Goal: Task Accomplishment & Management: Use online tool/utility

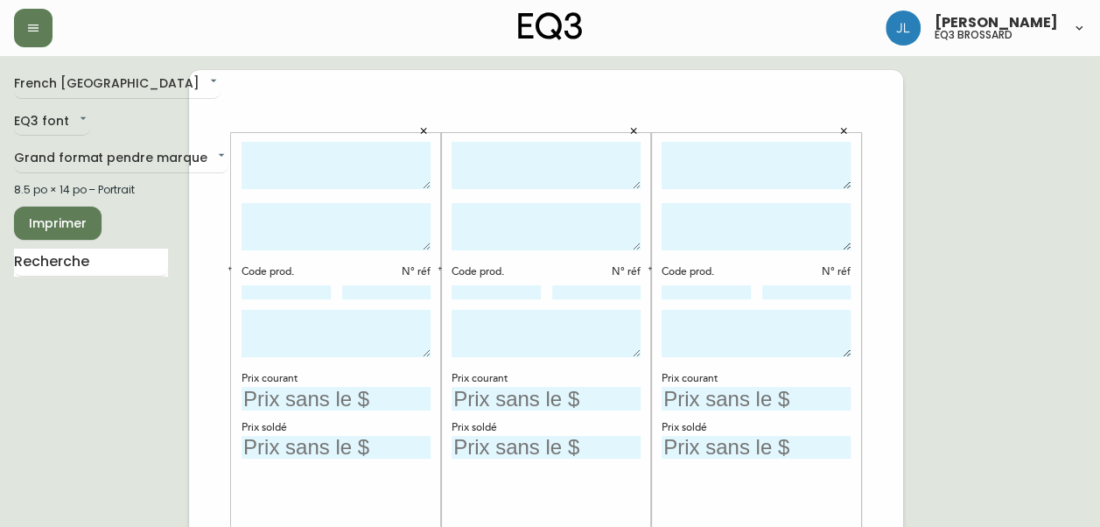
click at [314, 152] on textarea at bounding box center [336, 166] width 189 height 48
click at [368, 151] on textarea "SLOPE" at bounding box center [336, 166] width 189 height 48
click at [486, 150] on textarea at bounding box center [546, 166] width 189 height 48
click at [276, 153] on textarea "Chaise Salle à manger SLOPE" at bounding box center [336, 166] width 189 height 48
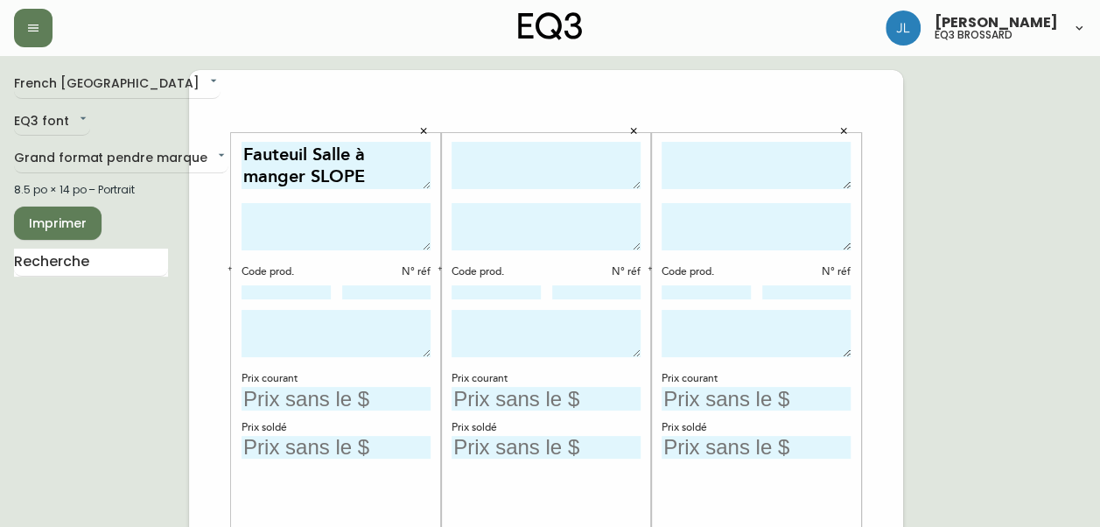
click at [247, 179] on textarea "Fauteuil Salle à manger SLOPE" at bounding box center [336, 166] width 189 height 48
click at [268, 179] on textarea "Fauteuil Salle à manger SLOPE" at bounding box center [336, 166] width 189 height 48
type textarea "Fauteuil Salle à [GEOGRAPHIC_DATA]"
click at [550, 158] on textarea at bounding box center [546, 166] width 189 height 48
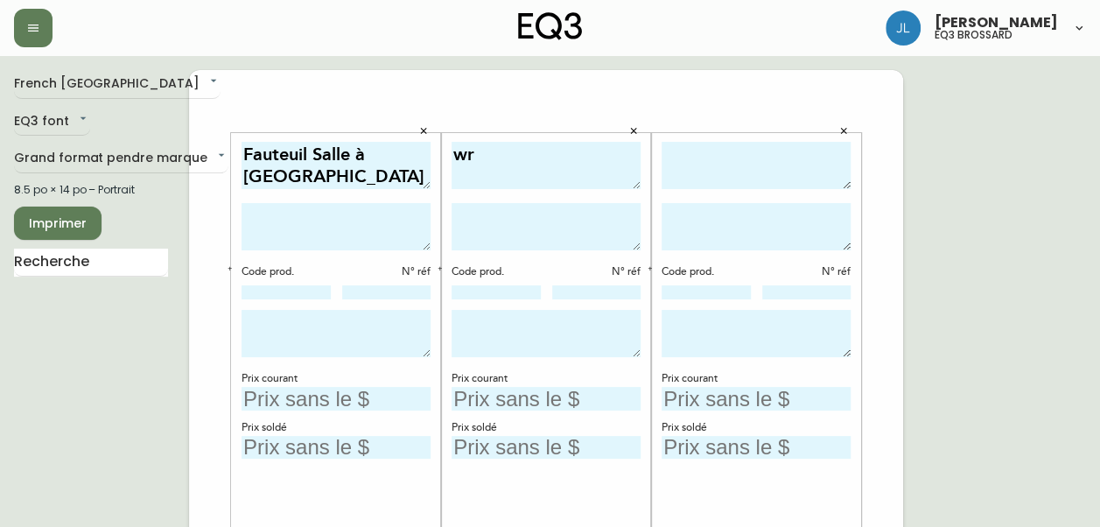
type textarea "w"
type textarea "[PERSON_NAME] à manger [PERSON_NAME]"
click at [758, 164] on textarea at bounding box center [756, 166] width 189 height 48
click at [586, 220] on textarea at bounding box center [546, 226] width 189 height 47
type textarea "COULEUR :"
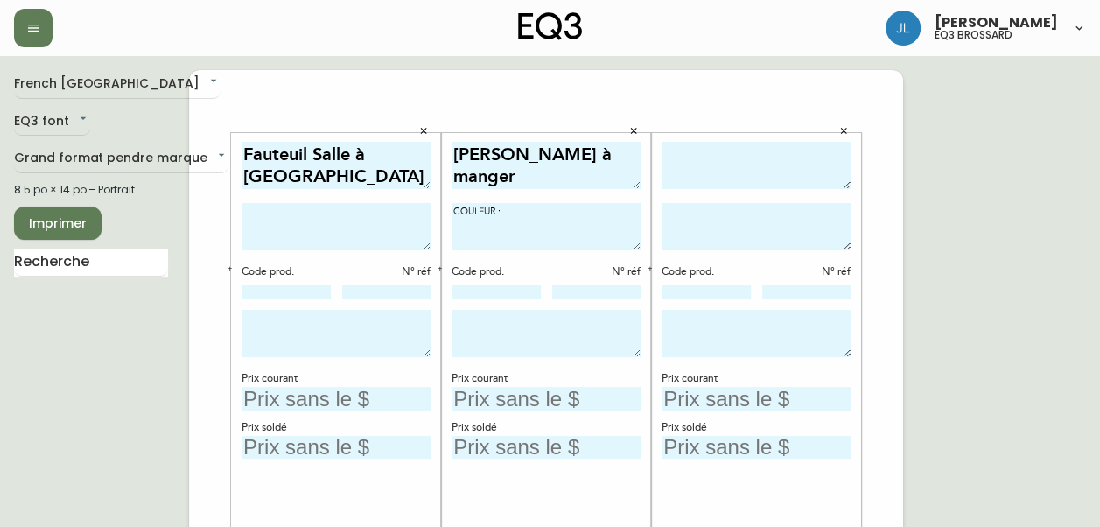
click at [296, 210] on textarea at bounding box center [336, 226] width 189 height 47
type textarea "COULEUR : VENETO - IVORY"
click at [305, 332] on textarea at bounding box center [336, 333] width 189 height 47
type textarea "DISPONIBLE DÈS MAINTENANT"
click at [479, 334] on textarea at bounding box center [546, 333] width 189 height 47
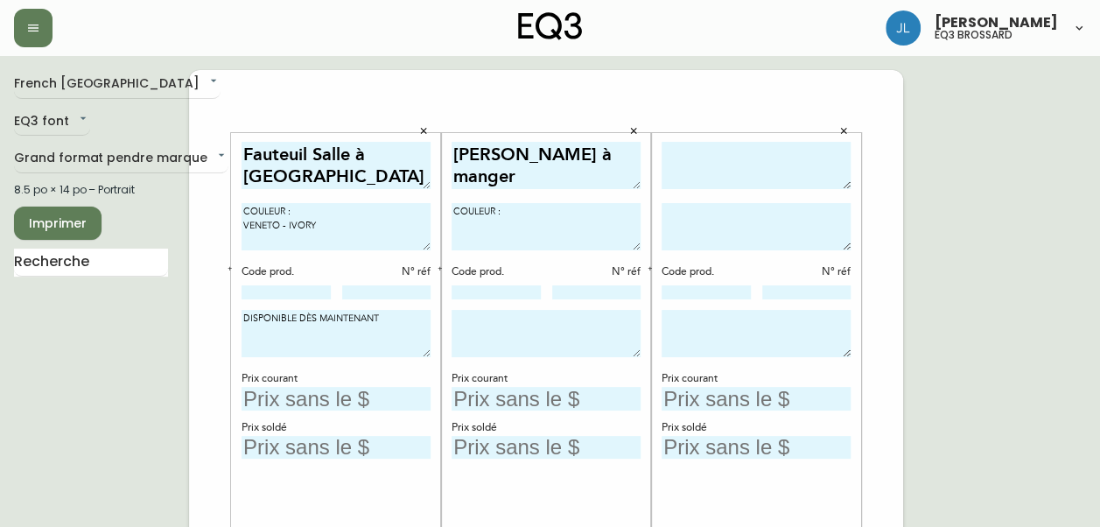
drag, startPoint x: 400, startPoint y: 315, endPoint x: 222, endPoint y: 324, distance: 177.9
click at [586, 325] on textarea at bounding box center [546, 333] width 189 height 47
paste textarea "DISPONIBLE DÈS MAINTENANT"
type textarea "DISPONIBLE DÈS MAINTENANT"
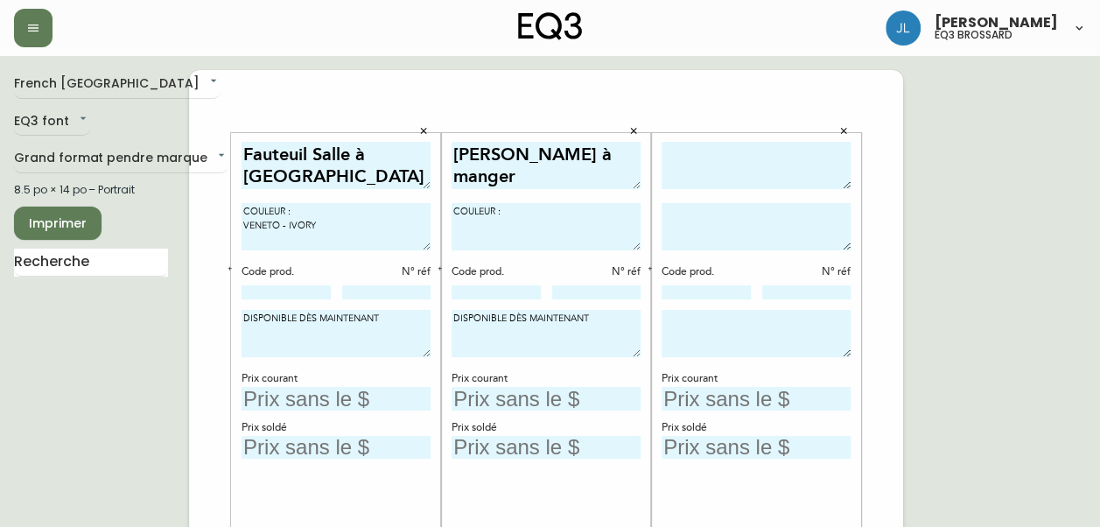
click at [754, 180] on textarea at bounding box center [756, 166] width 189 height 48
click at [739, 151] on textarea "Lit STAGE" at bounding box center [756, 166] width 189 height 48
type textarea "Lit Grand STAGE"
click at [819, 220] on textarea at bounding box center [756, 226] width 189 height 47
click at [688, 210] on textarea "TÊTE : BASSE" at bounding box center [756, 226] width 189 height 47
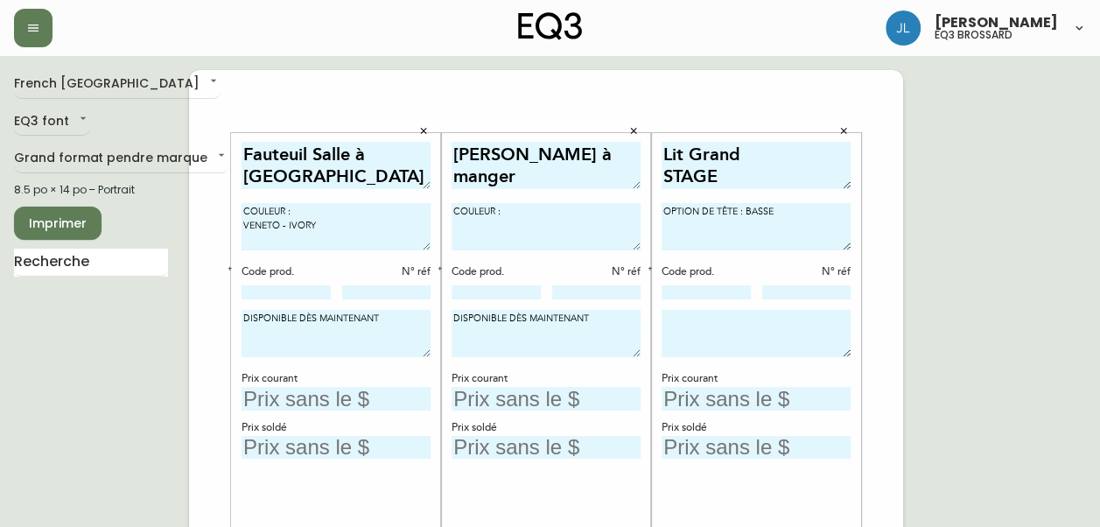
click at [809, 216] on textarea "OPTION DE TÊTE : BASSE" at bounding box center [756, 226] width 189 height 47
type textarea "OPTION DE TÊTE : BASSE TYPE DE TÊTE : CHANNEL MOON COULEUR : ARCTIC"
click at [751, 325] on textarea at bounding box center [756, 333] width 189 height 47
type textarea "DISPONBLE DÈS MAINTENANT"
click at [653, 265] on icon "button" at bounding box center [650, 268] width 6 height 6
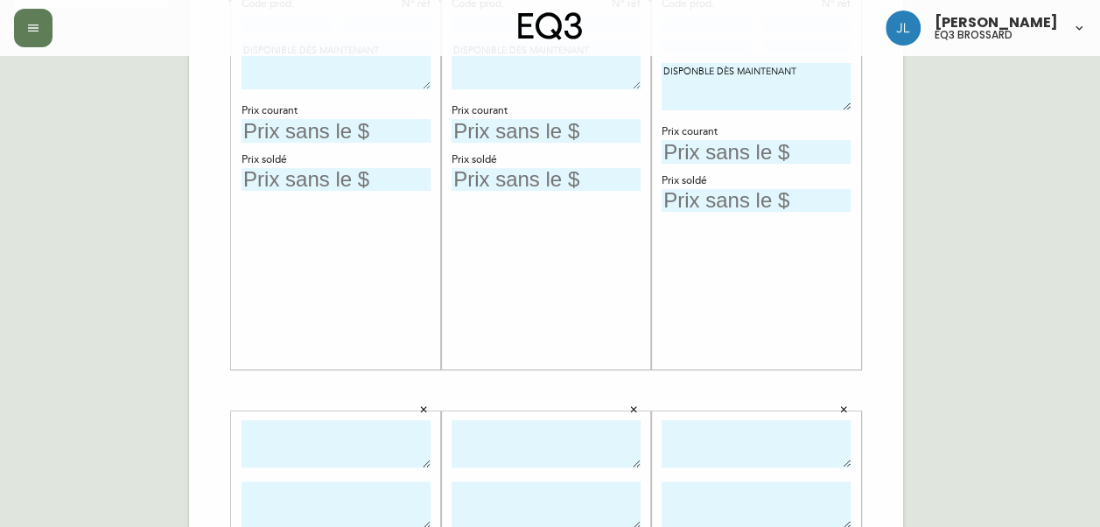
scroll to position [327, 0]
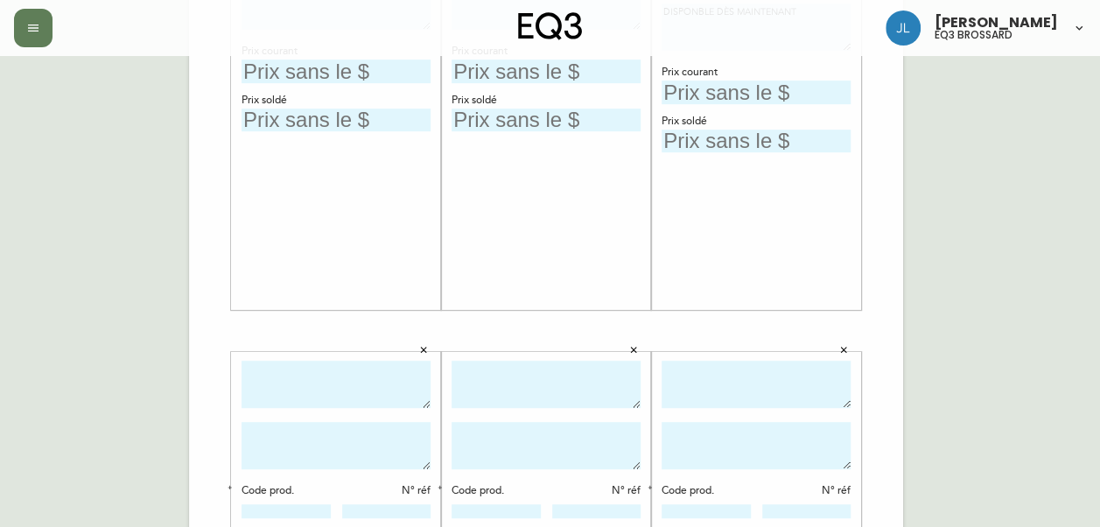
click at [355, 390] on textarea at bounding box center [336, 385] width 189 height 48
type textarea "[PERSON_NAME]"
click at [516, 361] on textarea at bounding box center [546, 385] width 189 height 48
click at [378, 369] on textarea "[PERSON_NAME]" at bounding box center [336, 385] width 189 height 48
click at [467, 385] on textarea at bounding box center [546, 385] width 189 height 48
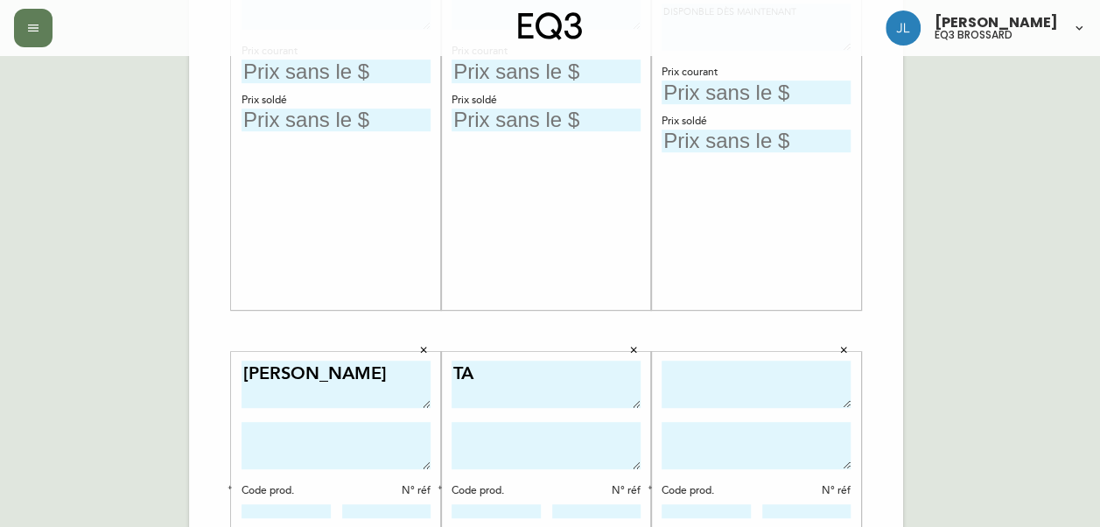
type textarea "T"
type textarea "Table à café HOMEWORK"
click at [483, 436] on textarea at bounding box center [546, 445] width 189 height 47
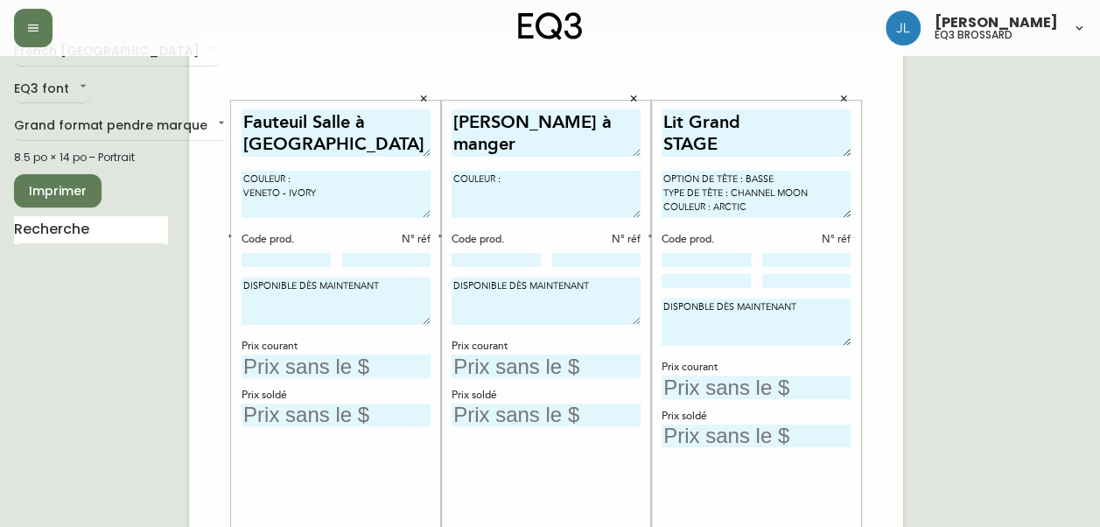
scroll to position [0, 0]
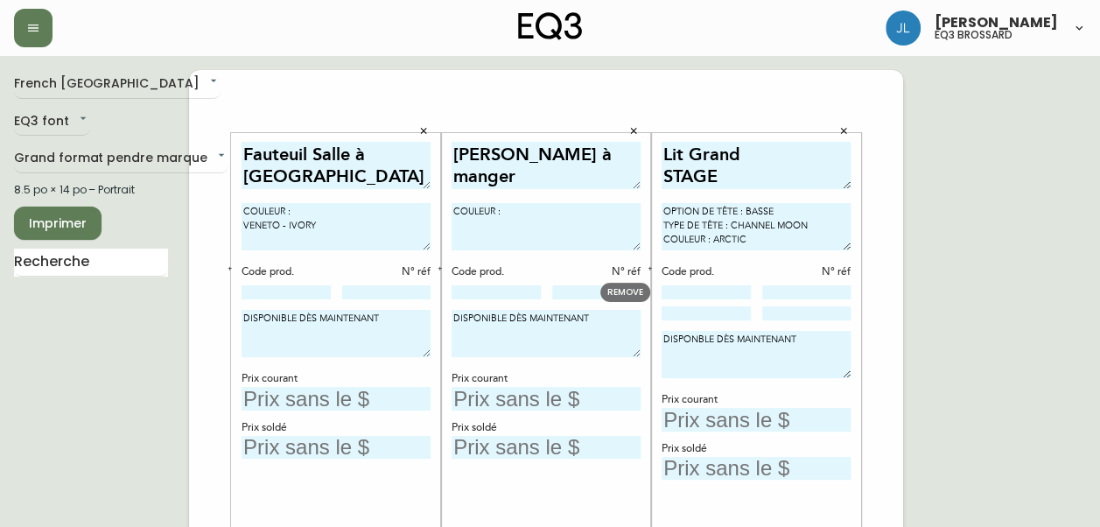
type textarea "COULEUR :"
click at [702, 291] on input at bounding box center [706, 292] width 89 height 14
type input "P0009-8C"
type input "135"
type input "P0009-90-"
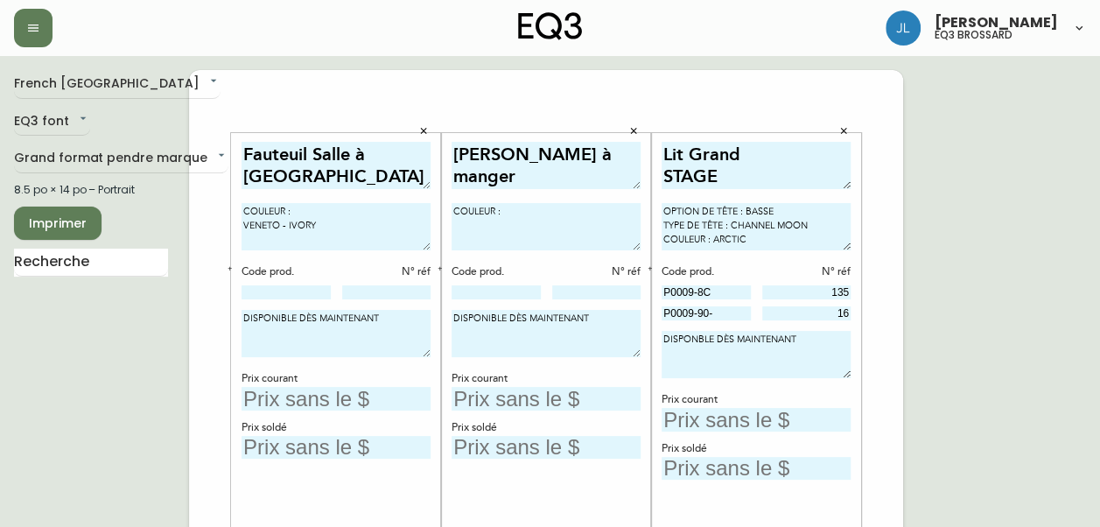
type input "16"
click at [706, 353] on textarea "DISPONBLE DÈS MAINTENANT" at bounding box center [756, 354] width 189 height 47
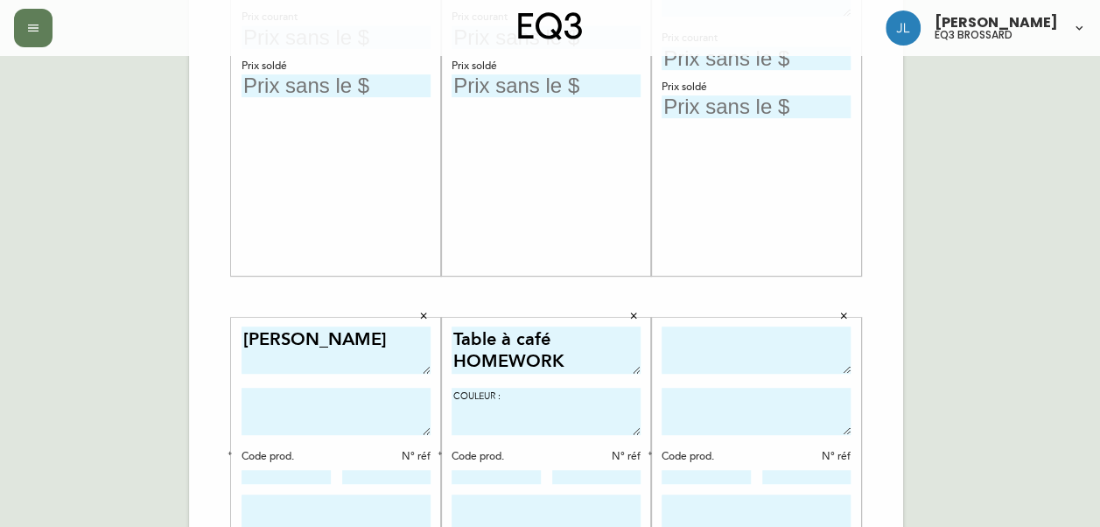
scroll to position [362, 0]
type textarea "DISPONIBLE DÈS MAINTENANT"
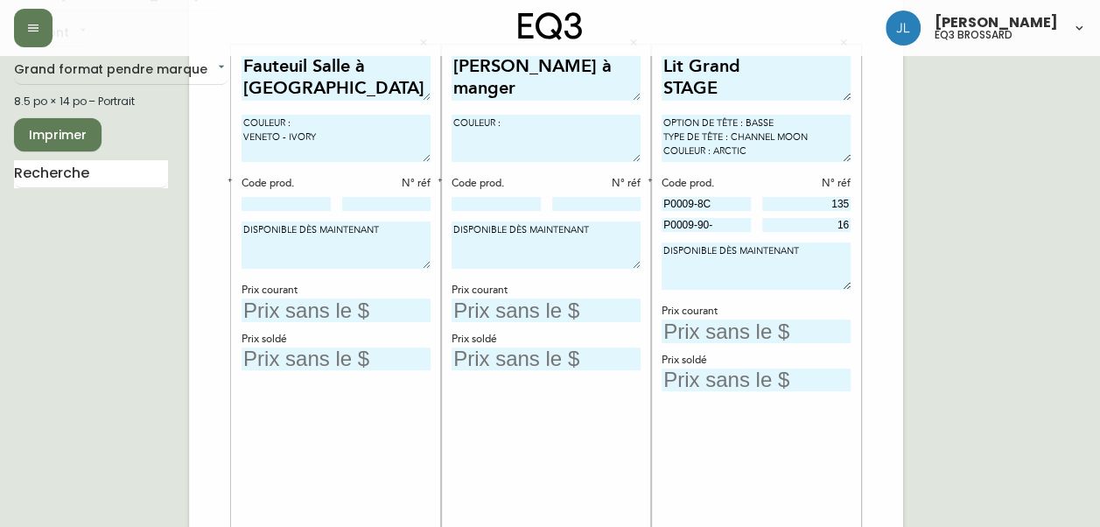
scroll to position [82, 0]
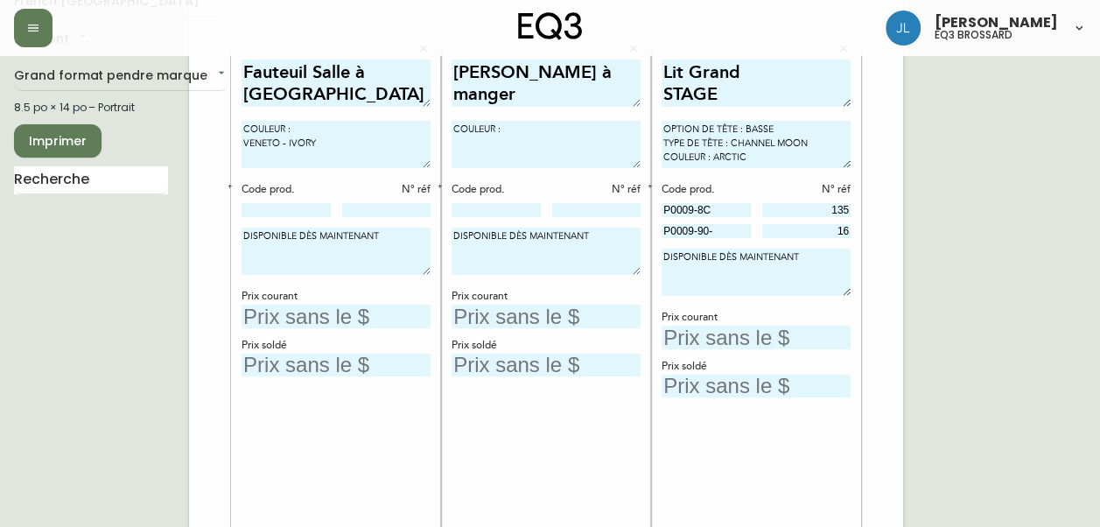
click at [769, 158] on textarea "OPTION DE TÊTE : BASSE TYPE DE TÊTE : CHANNEL MOON COULEUR : ARCTIC" at bounding box center [756, 144] width 189 height 47
type textarea "OPTION DE TÊTE : BASSE TYPE DE TÊTE : CHANNEL MOON COULEUR : ARCTIC - SNOW"
click at [737, 224] on input "P0009-90-" at bounding box center [706, 231] width 89 height 14
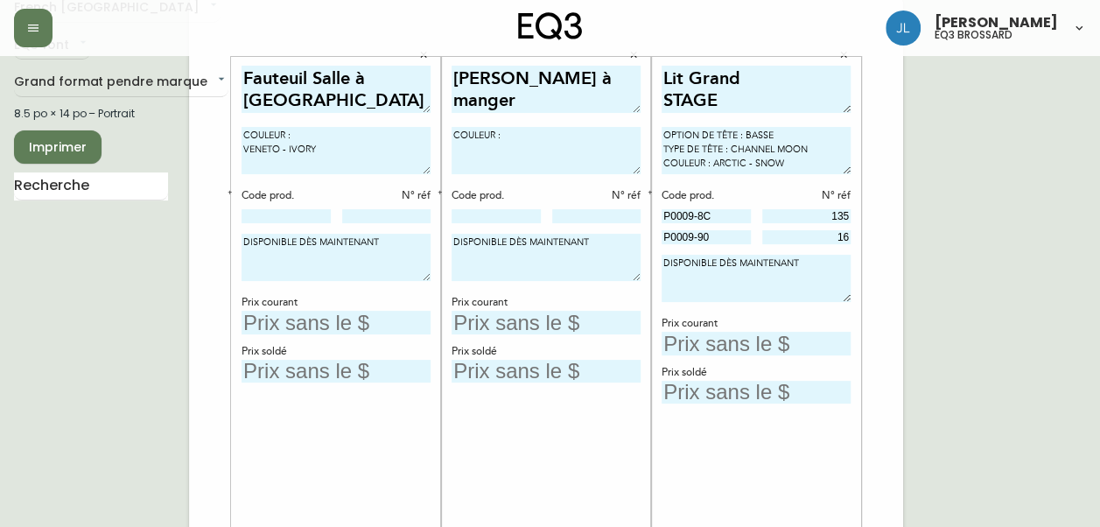
scroll to position [61, 0]
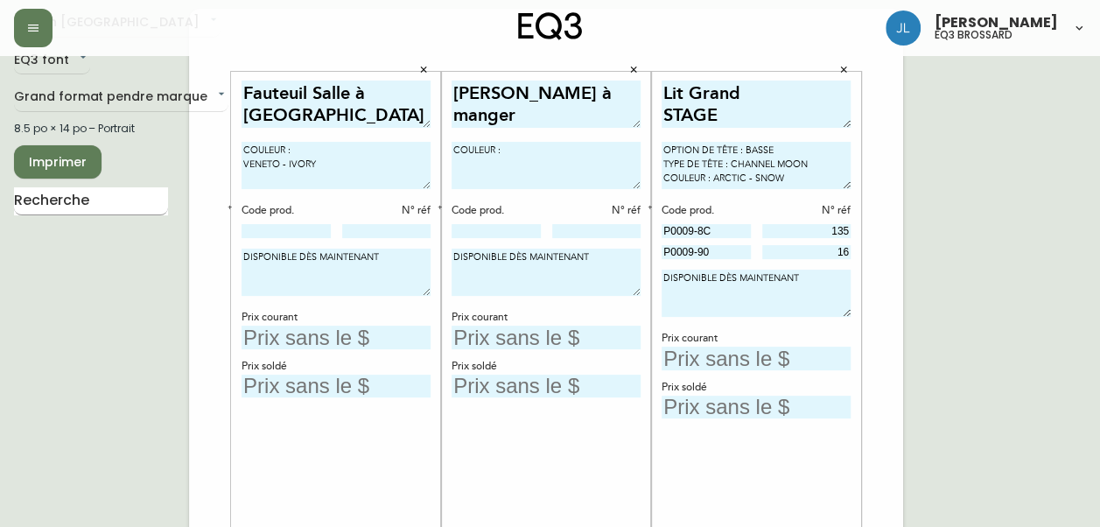
type input "P0009-90"
click at [60, 200] on input "text" at bounding box center [91, 201] width 154 height 28
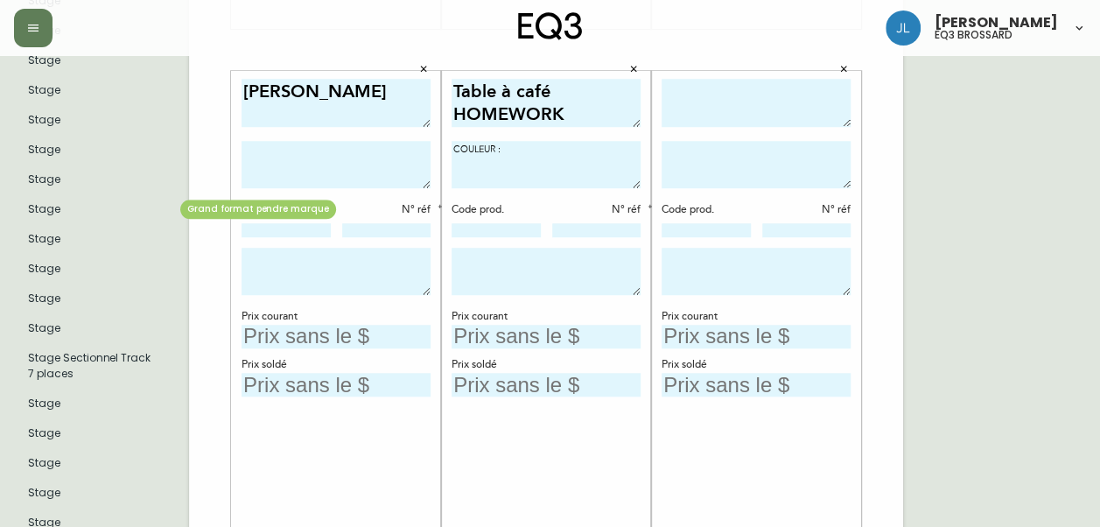
scroll to position [0, 0]
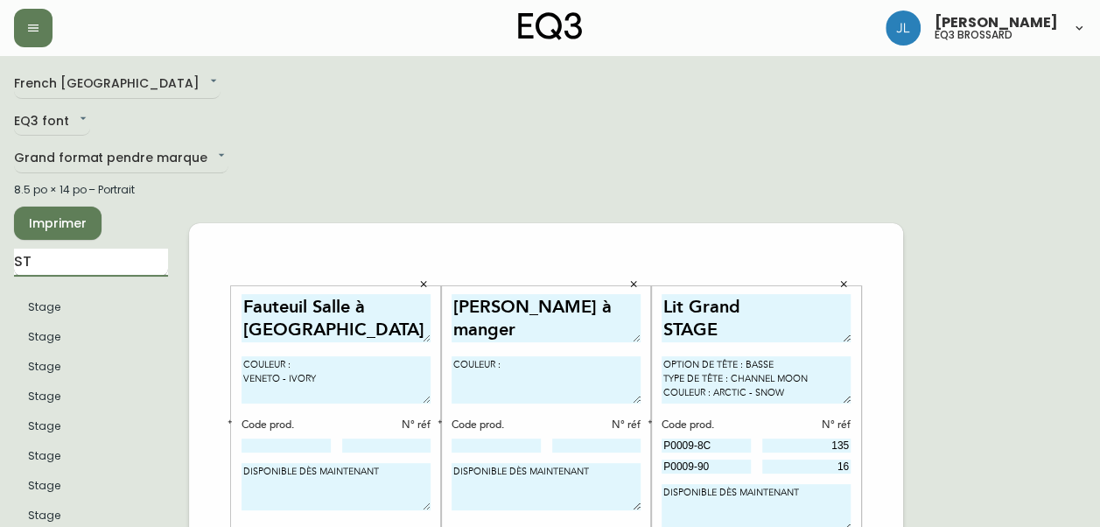
type input "S"
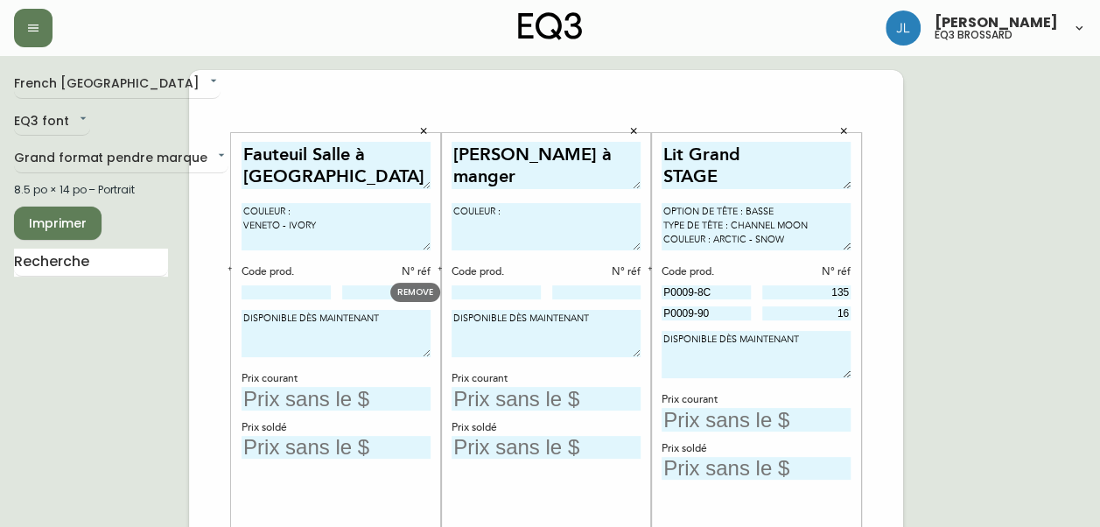
click at [520, 288] on input at bounding box center [496, 292] width 89 height 14
click at [568, 288] on input at bounding box center [596, 292] width 89 height 14
type input "344"
click at [487, 287] on input at bounding box center [496, 292] width 89 height 14
type input "[PHONE_NUMBER]"
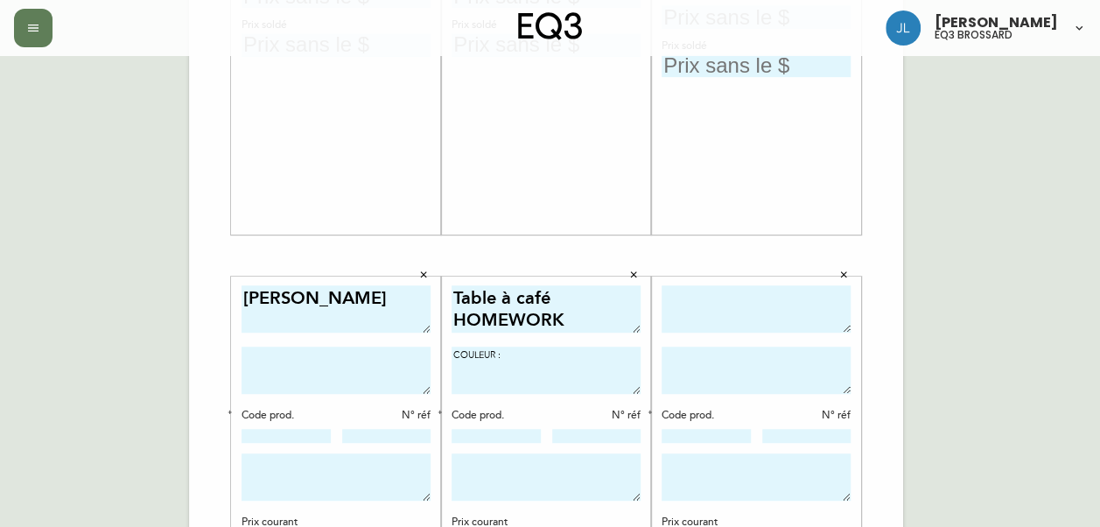
scroll to position [404, 0]
click at [483, 421] on div "Code prod. N° réf" at bounding box center [546, 424] width 189 height 37
click at [481, 433] on input at bounding box center [496, 434] width 89 height 14
type input "3020-844-15-A"
click at [441, 403] on button "button" at bounding box center [440, 411] width 16 height 16
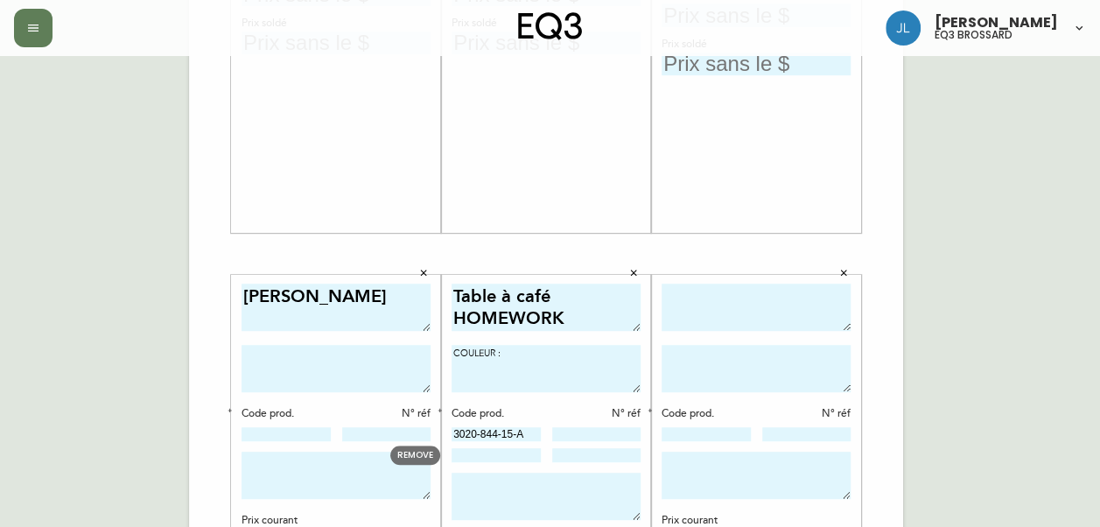
click at [508, 453] on input at bounding box center [496, 455] width 89 height 14
type input "3020-844-15-B"
click at [589, 425] on div "Code prod. N° réf 3020-844-15-A 3020-844-15-B" at bounding box center [546, 435] width 189 height 58
click at [588, 434] on input at bounding box center [596, 434] width 89 height 14
type input "10"
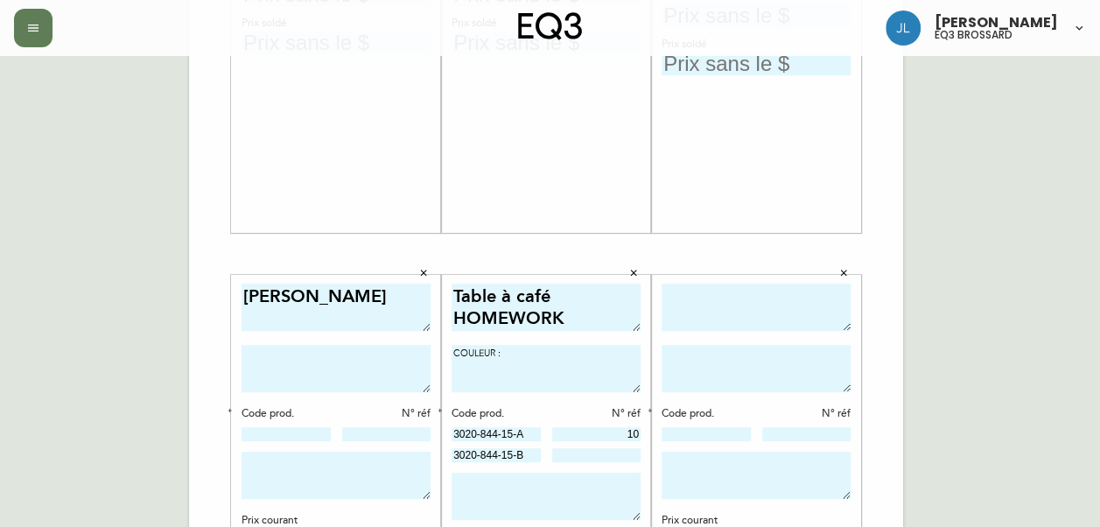
click at [625, 455] on input at bounding box center [596, 455] width 89 height 14
type input "10"
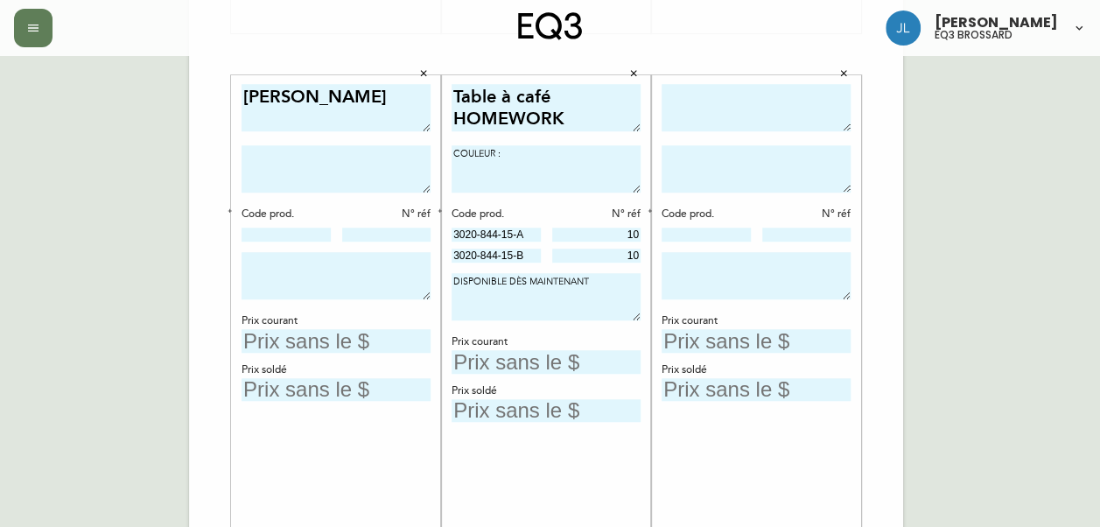
scroll to position [602, 0]
type textarea "DISPONIBLE DÈS MAINTENANT"
click at [518, 364] on input "text" at bounding box center [546, 364] width 189 height 24
type input "1299$"
click at [525, 155] on textarea "COULEUR :" at bounding box center [546, 170] width 189 height 47
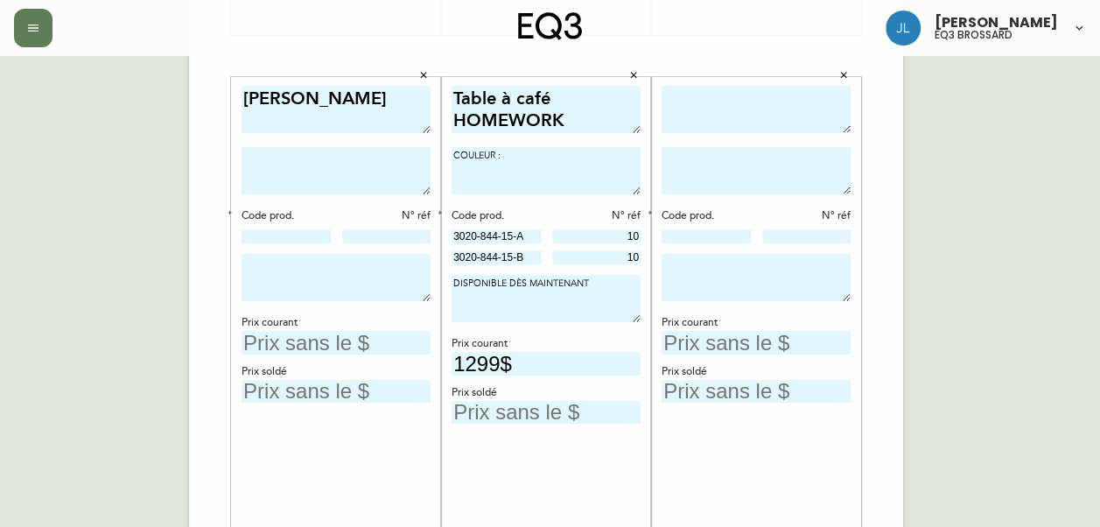
click at [525, 155] on textarea "COULEUR :" at bounding box center [546, 170] width 189 height 47
type textarea "COULEUR : CHÊNE FUMÉ FORMAT : RECTANGULAIRE"
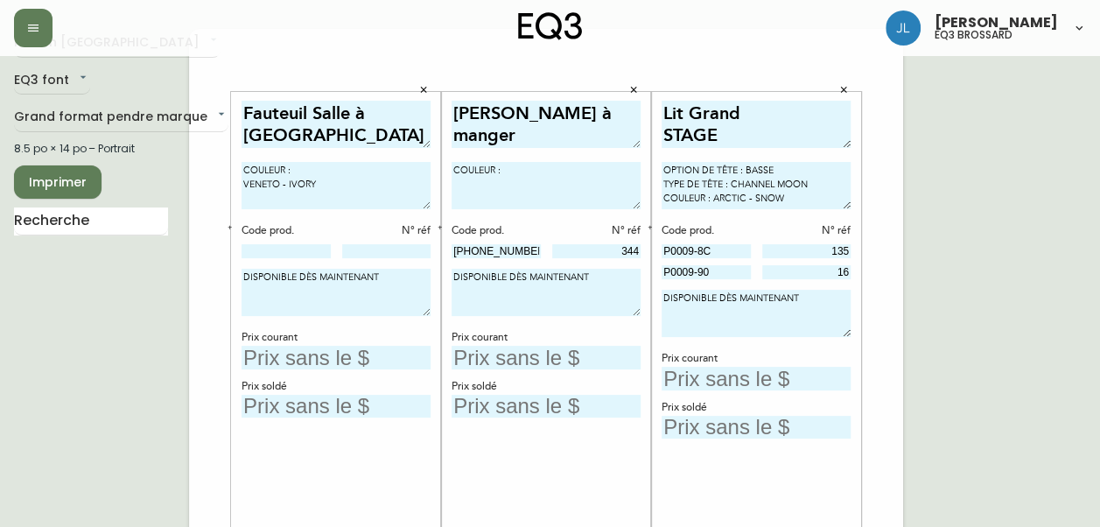
scroll to position [0, 0]
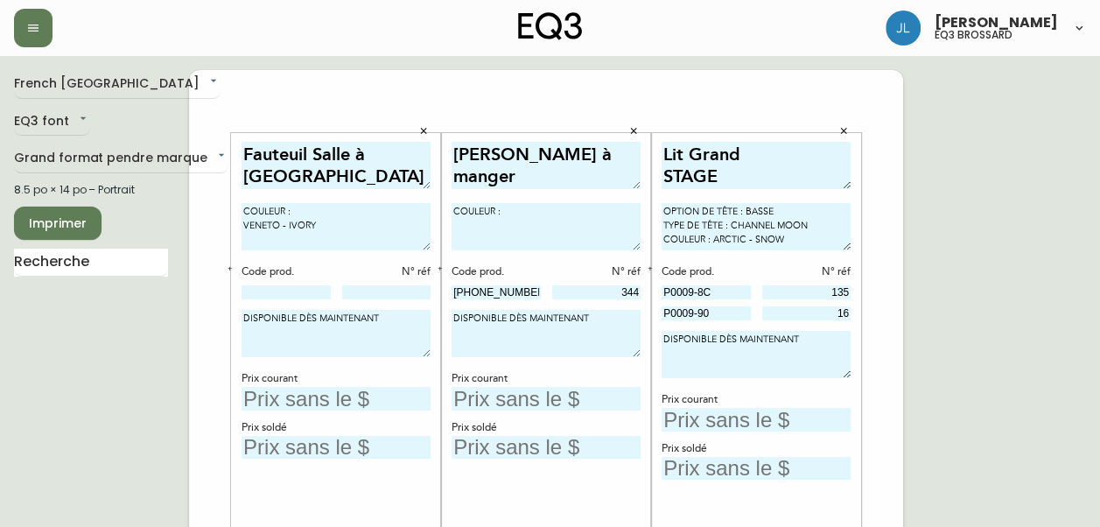
click at [560, 212] on textarea "COULEUR :" at bounding box center [546, 226] width 189 height 47
type textarea "COULEUR : GRIS FONCÉ DOSSIER EN BOIS CINTRÉ"
click at [705, 412] on input "text" at bounding box center [756, 420] width 189 height 24
type input "2499$"
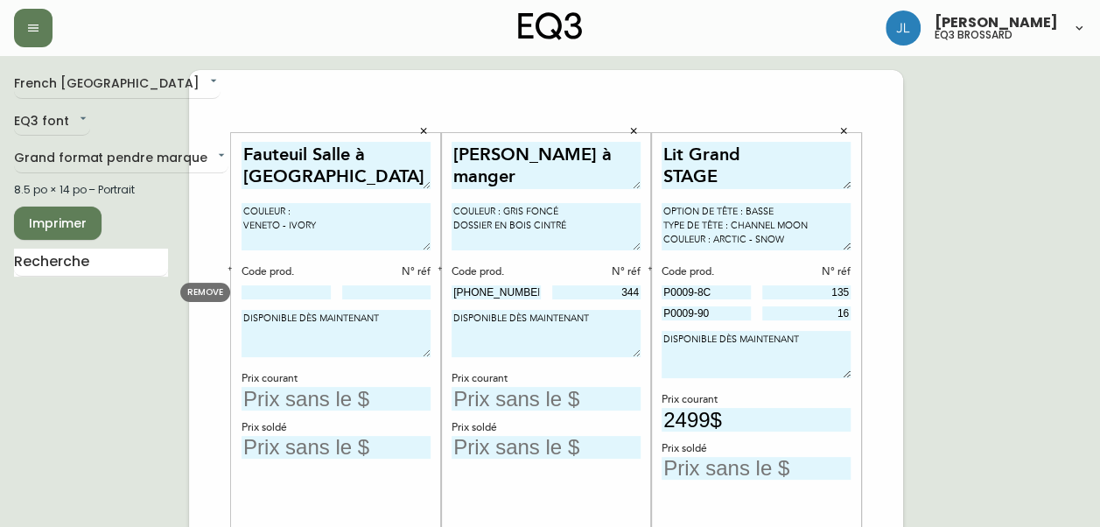
click at [303, 295] on input at bounding box center [286, 292] width 89 height 14
click at [511, 404] on input "text" at bounding box center [546, 399] width 189 height 24
type input "449$"
click at [313, 291] on input at bounding box center [286, 292] width 89 height 14
type input "P0010-W1"
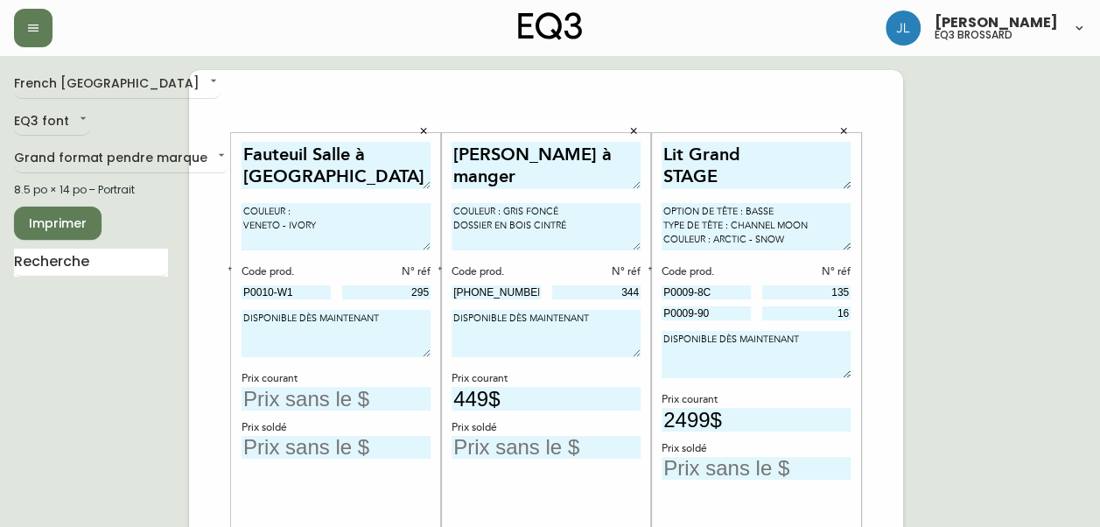
type input "295"
click at [764, 345] on textarea "DISPONIBLE DÈS MAINTENANT" at bounding box center [756, 354] width 189 height 47
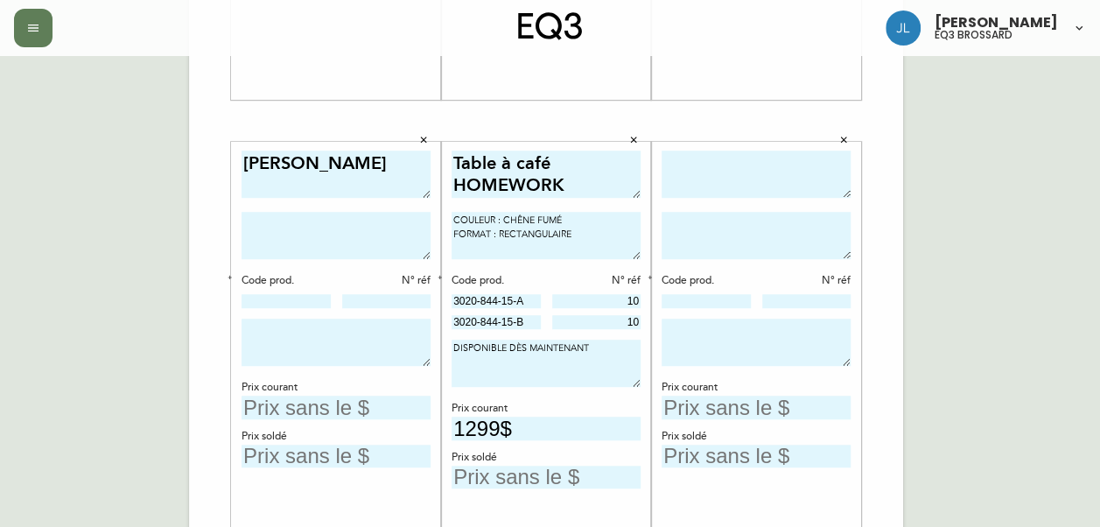
scroll to position [538, 0]
click at [518, 485] on input "text" at bounding box center [546, 477] width 189 height 24
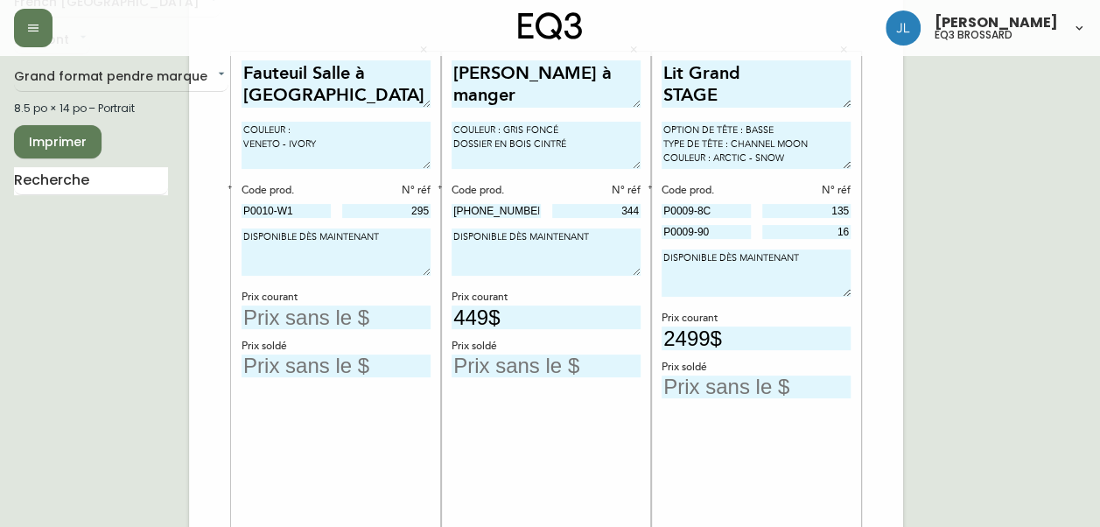
scroll to position [78, 0]
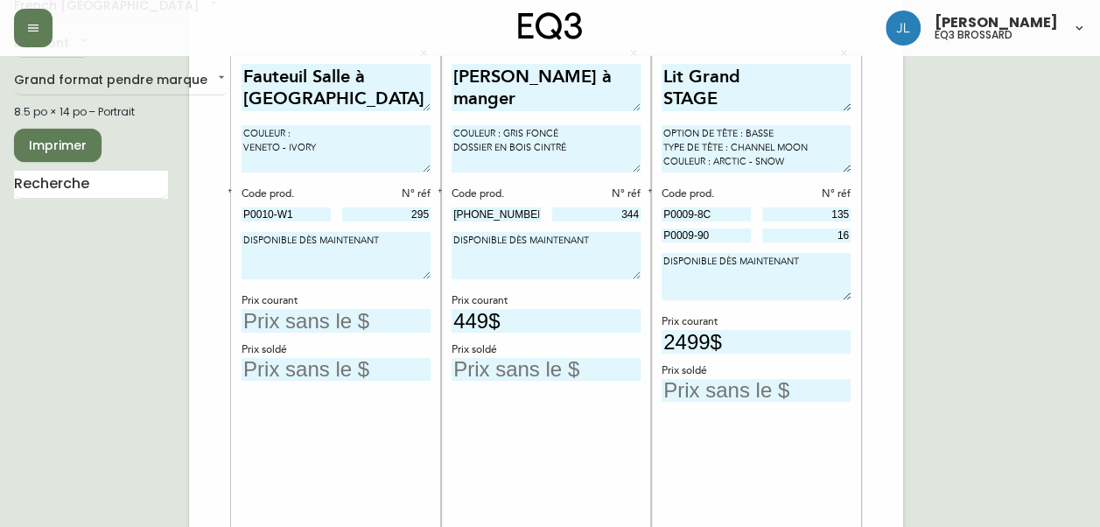
type input "649$"
click at [752, 395] on input "text" at bounding box center [756, 391] width 189 height 24
type input "1249$"
click at [478, 368] on input "text" at bounding box center [546, 370] width 189 height 24
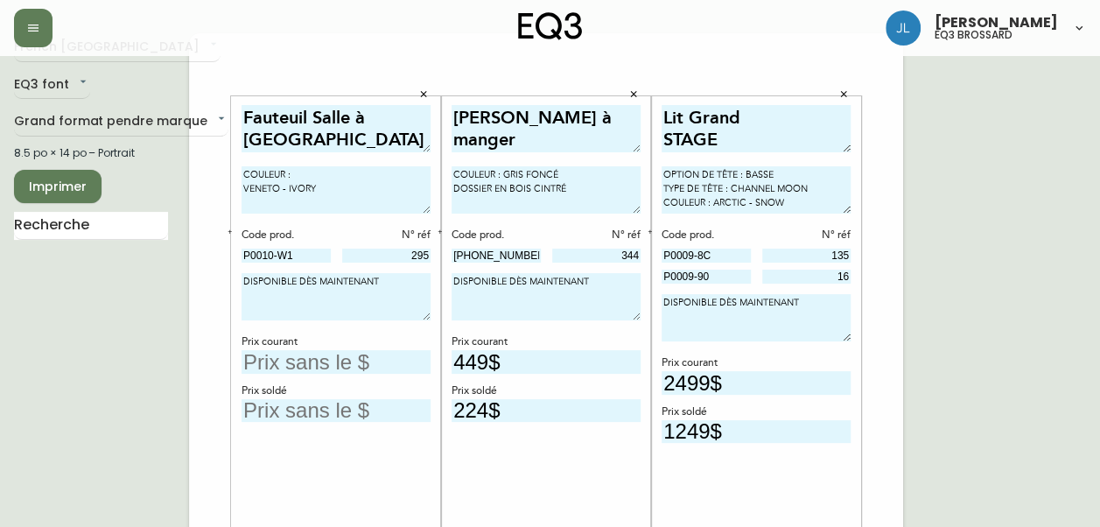
scroll to position [35, 0]
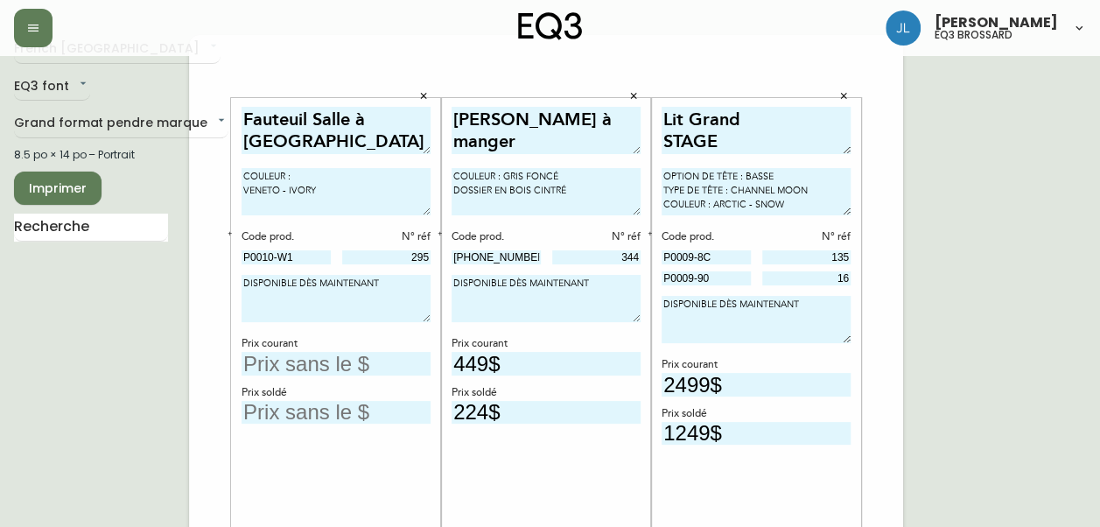
type input "224$"
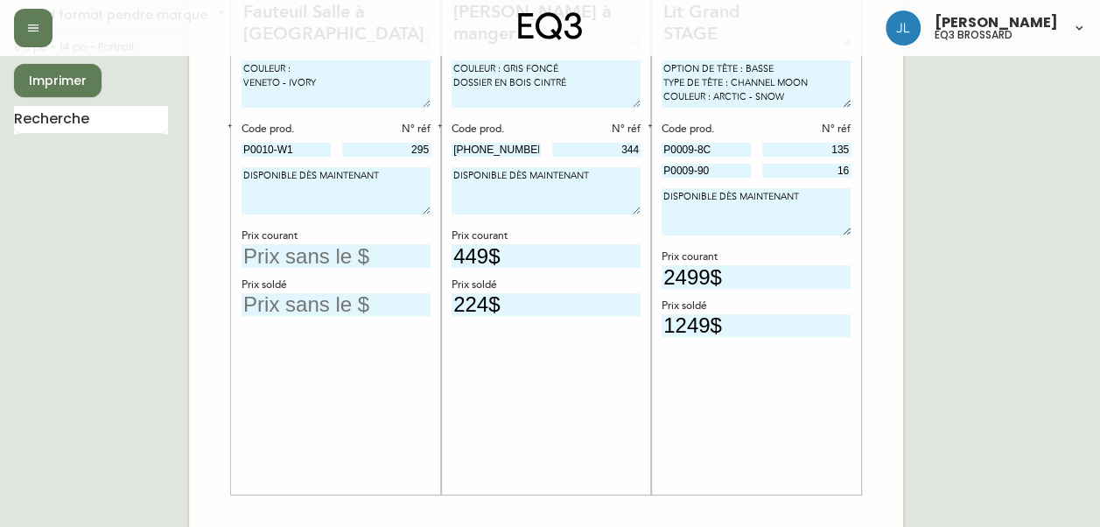
click at [399, 256] on input "text" at bounding box center [336, 256] width 189 height 24
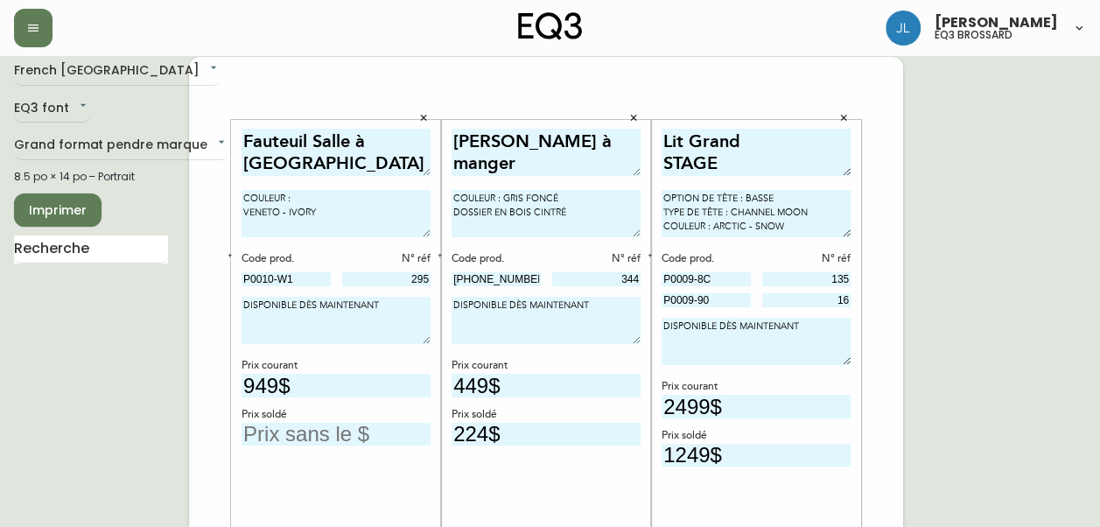
type input "949$"
click at [240, 211] on div "Fauteuil Salle à [GEOGRAPHIC_DATA] COULEUR : VENETO - IVORY Code prod. N° réf P…" at bounding box center [336, 372] width 210 height 504
click at [247, 207] on textarea "COULEUR : VENETO - IVORY" at bounding box center [336, 213] width 189 height 47
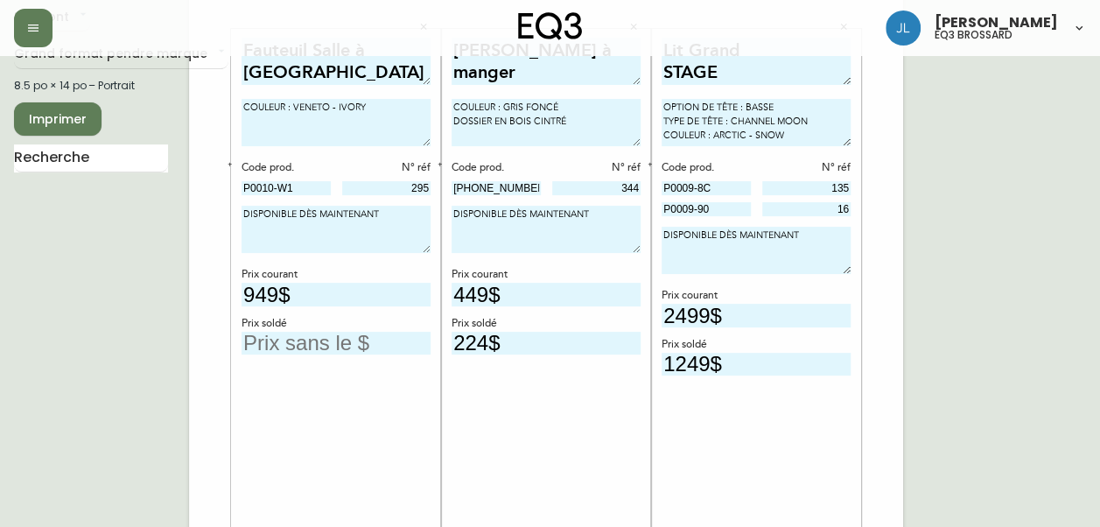
scroll to position [105, 0]
type textarea "COULEUR : VENETO - IVORY"
click at [252, 339] on input "text" at bounding box center [336, 343] width 189 height 24
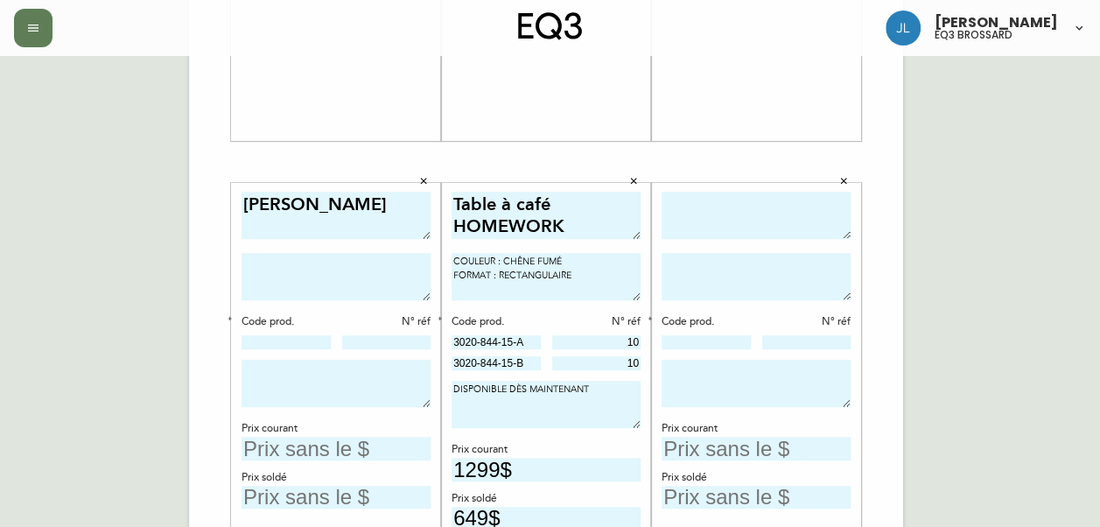
scroll to position [495, 0]
type input "474$"
click at [490, 454] on div "Prix courant" at bounding box center [546, 451] width 189 height 16
drag, startPoint x: 490, startPoint y: 454, endPoint x: 352, endPoint y: 310, distance: 200.0
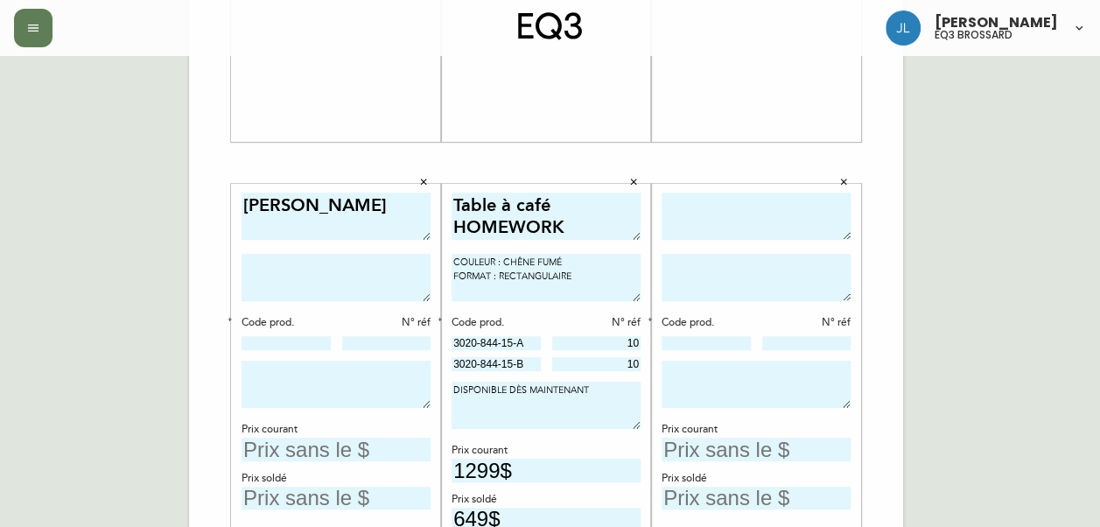
click at [352, 310] on div "Lit NARA Code prod. N° réf Prix courant Prix soldé" at bounding box center [336, 437] width 189 height 488
click at [371, 273] on textarea at bounding box center [336, 277] width 189 height 47
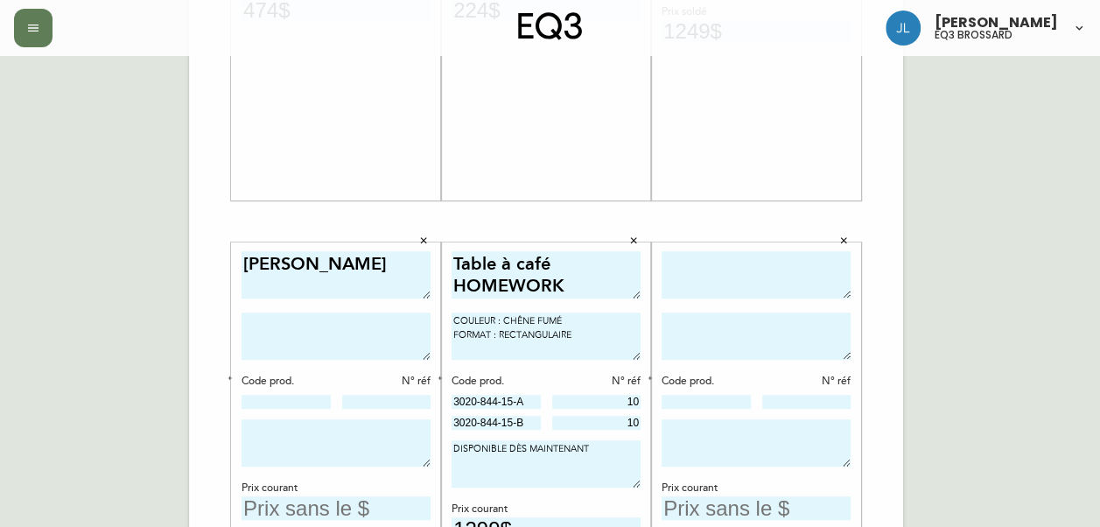
scroll to position [438, 0]
click at [750, 283] on textarea at bounding box center [756, 274] width 189 height 48
click at [786, 266] on textarea "Table à Diner CLOSE" at bounding box center [756, 274] width 189 height 48
type textarea "Table à Diner CLOSE"
click at [721, 326] on textarea at bounding box center [756, 335] width 189 height 47
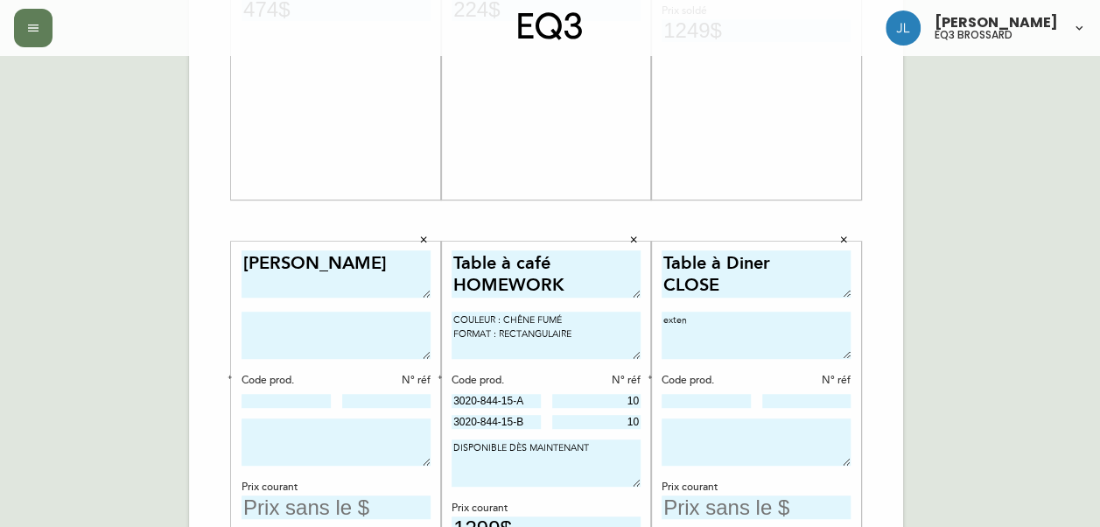
type textarea "exten"
click at [836, 240] on button "button" at bounding box center [844, 240] width 26 height 26
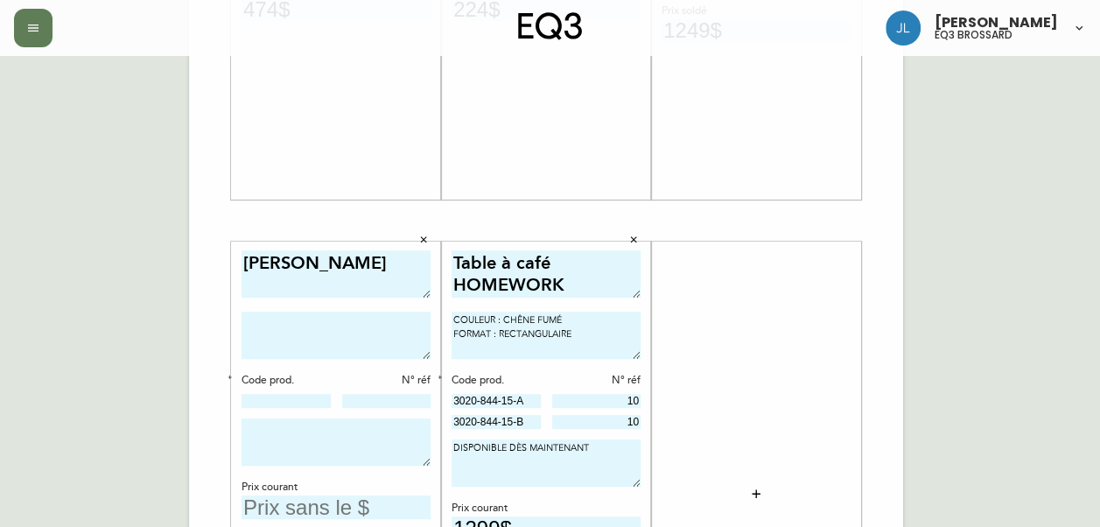
click at [418, 242] on icon "button" at bounding box center [423, 240] width 11 height 11
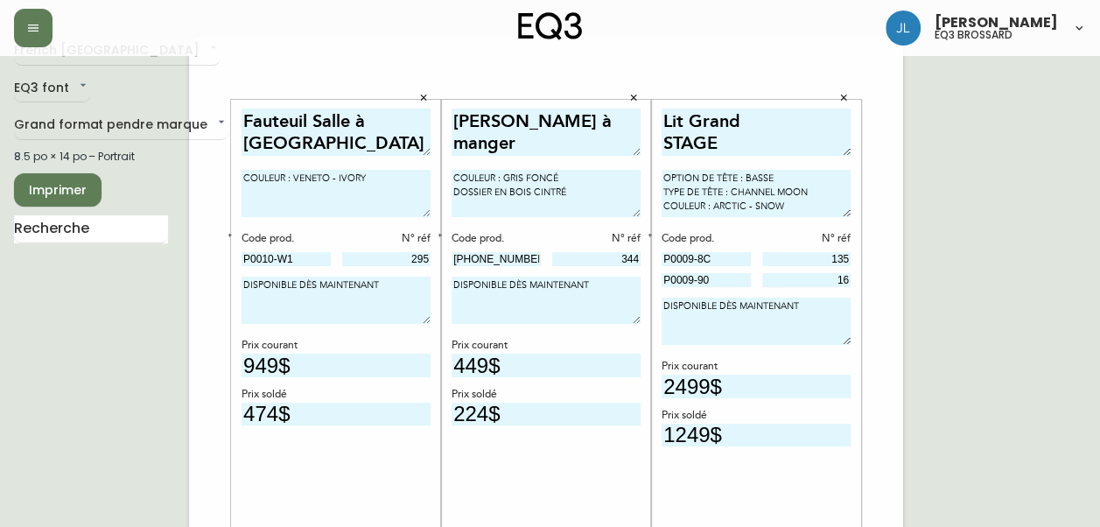
scroll to position [32, 0]
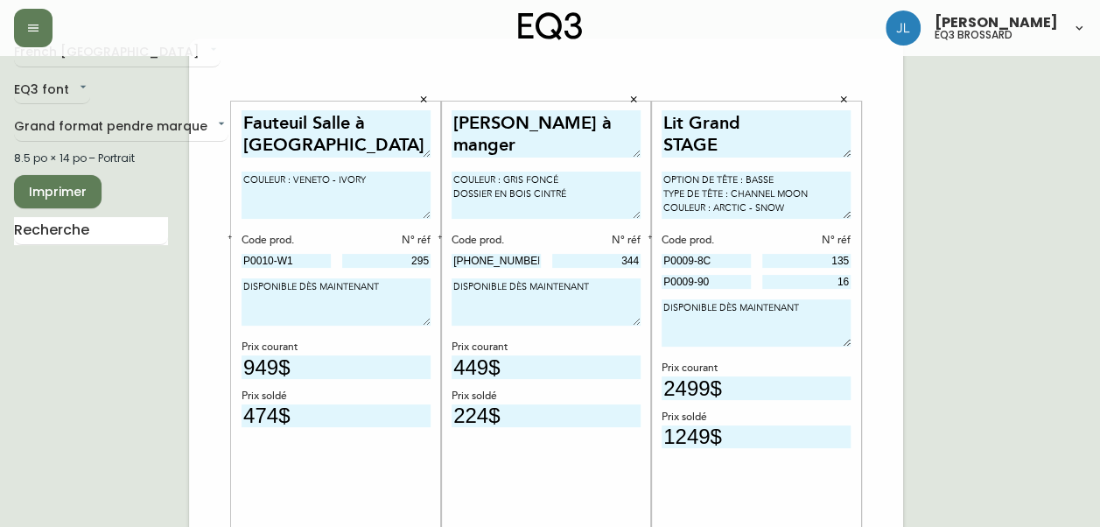
click at [828, 344] on textarea "DISPONIBLE DÈS MAINTENANT" at bounding box center [756, 322] width 189 height 47
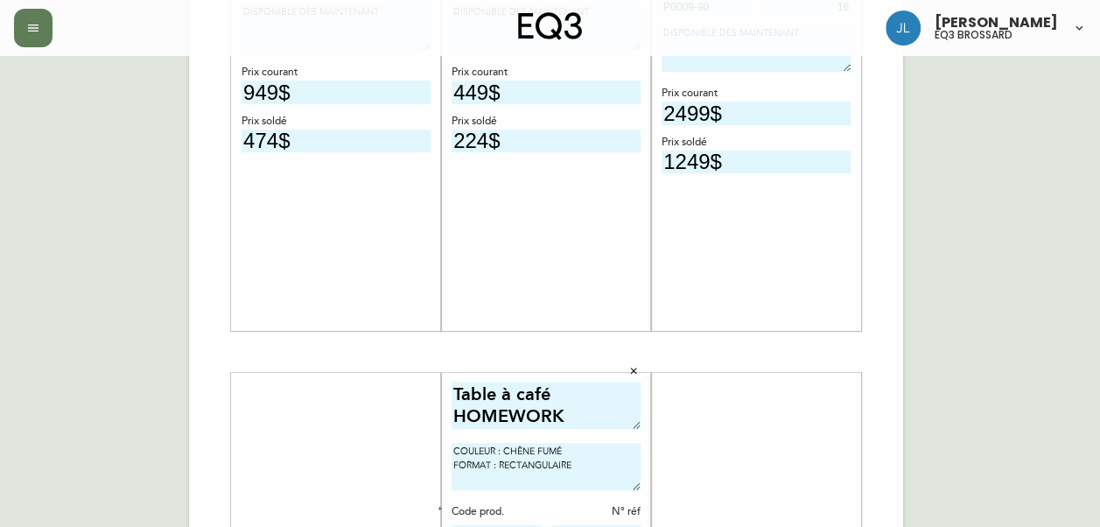
scroll to position [0, 0]
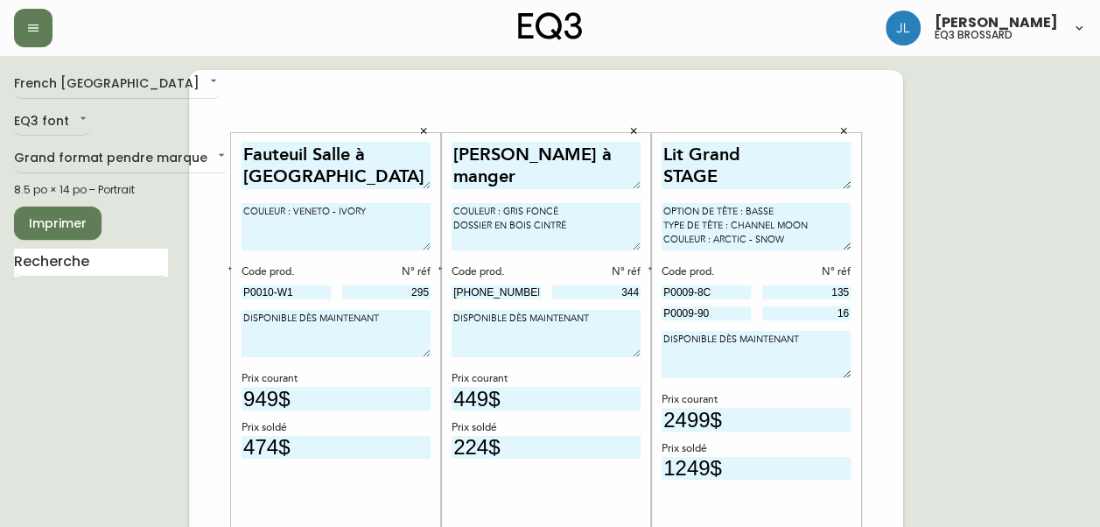
click at [71, 214] on span "Imprimer" at bounding box center [58, 224] width 60 height 22
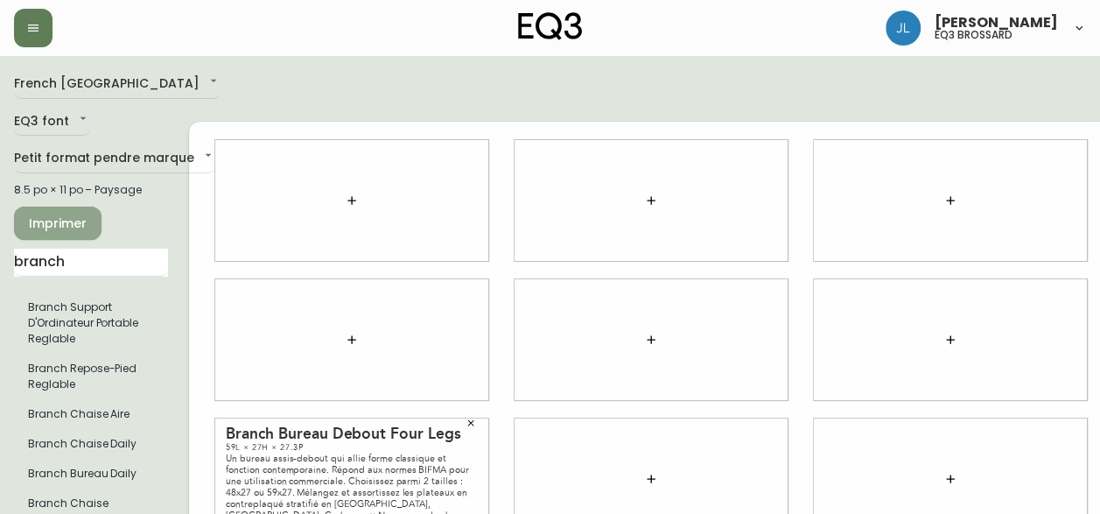
click at [60, 224] on span "Imprimer" at bounding box center [58, 224] width 60 height 22
